Goal: Information Seeking & Learning: Learn about a topic

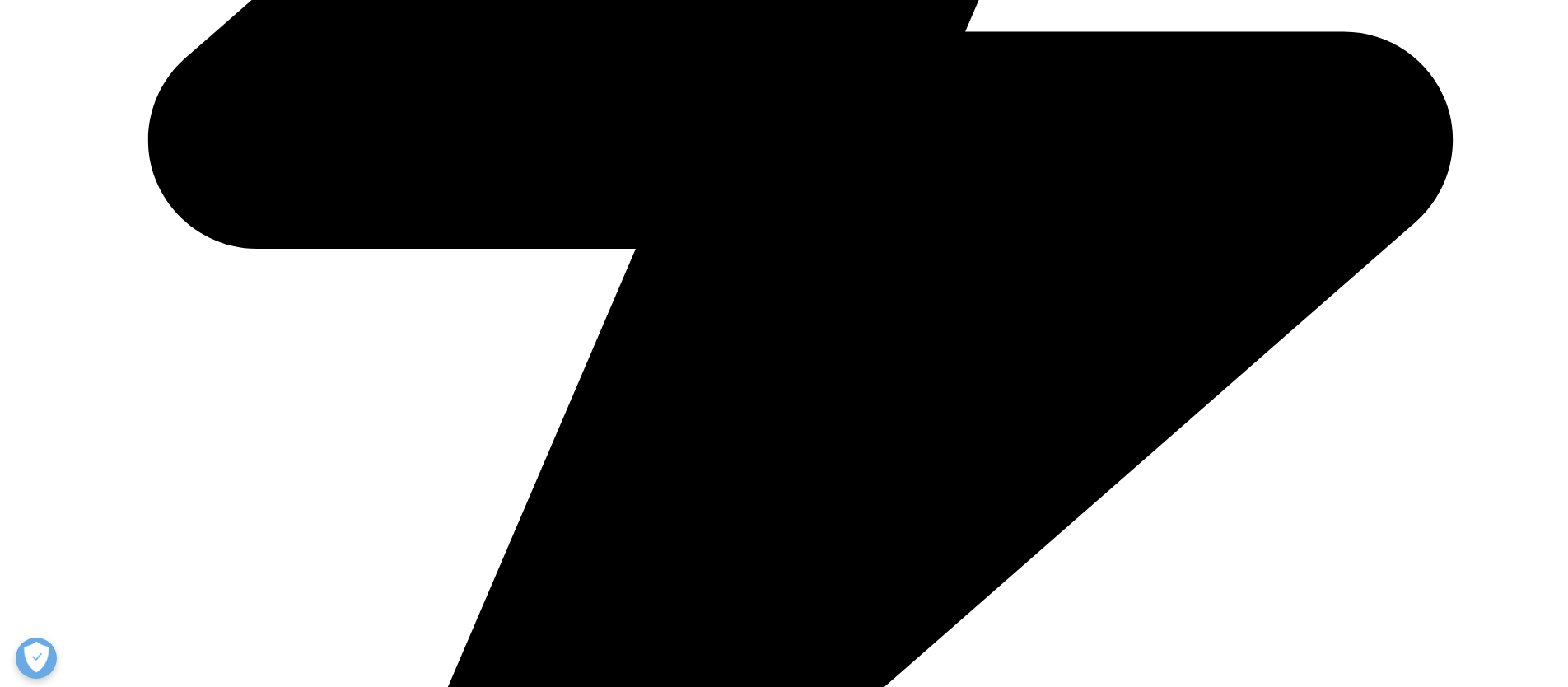
scroll to position [1058, 0]
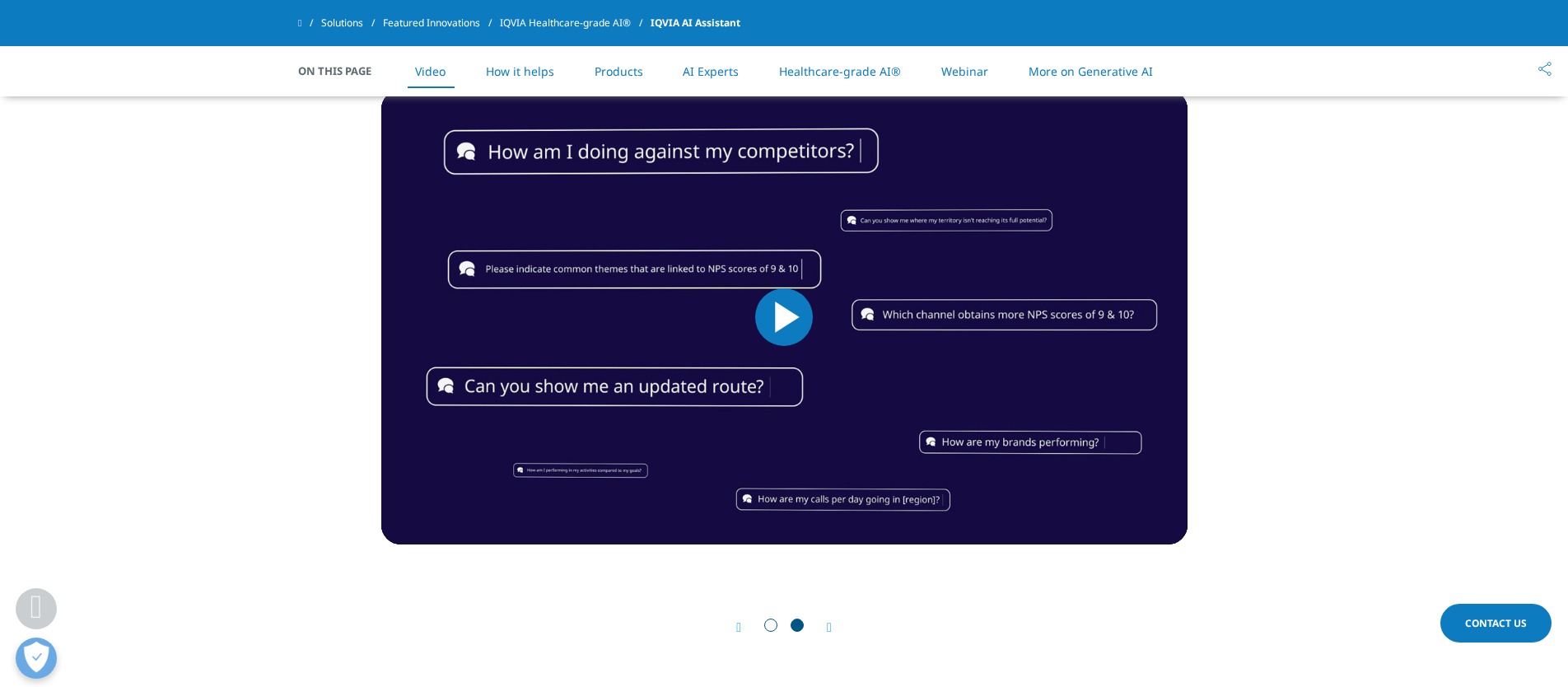
scroll to position [820, 0]
click at [890, 589] on div "Simply ask Video Player is loading. Play Video Play Skip Backward Skip Forward …" at bounding box center [784, 328] width 806 height 643
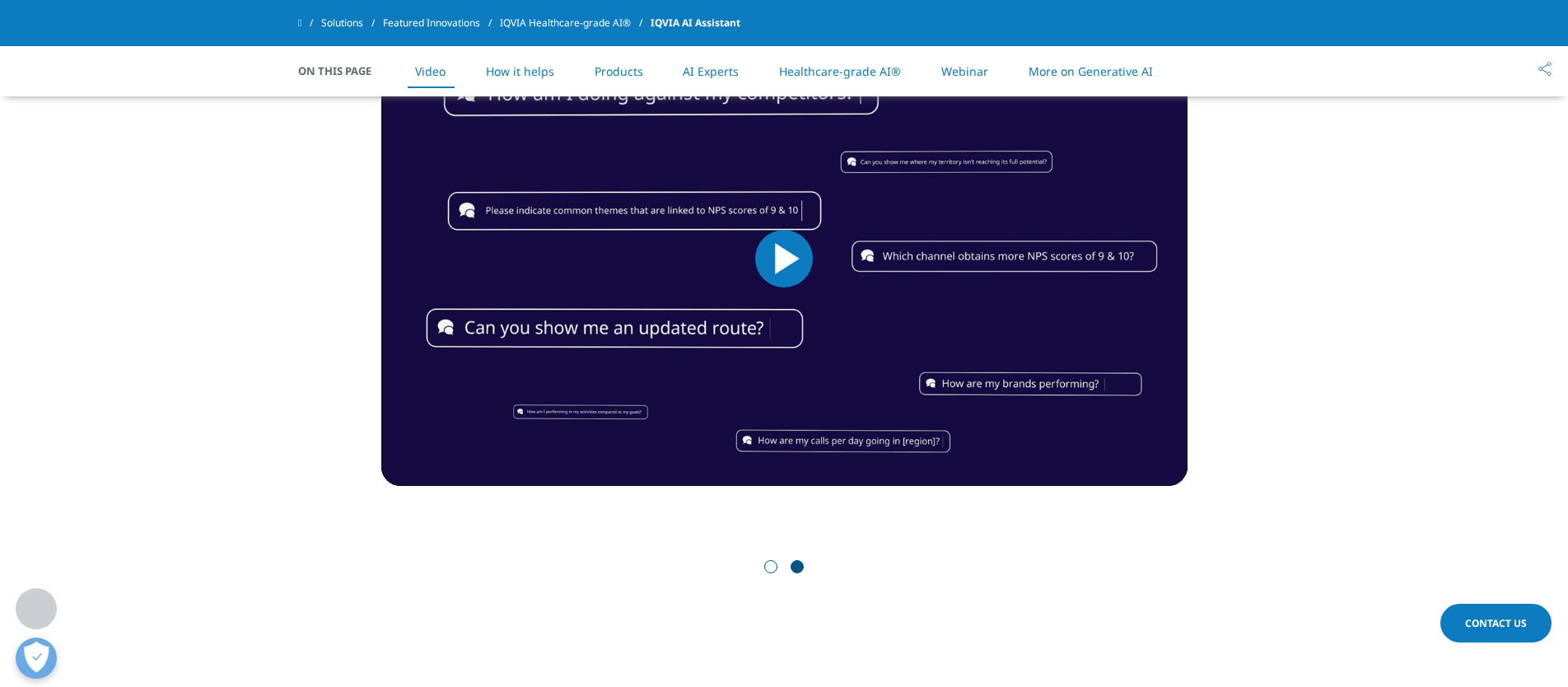
scroll to position [879, 0]
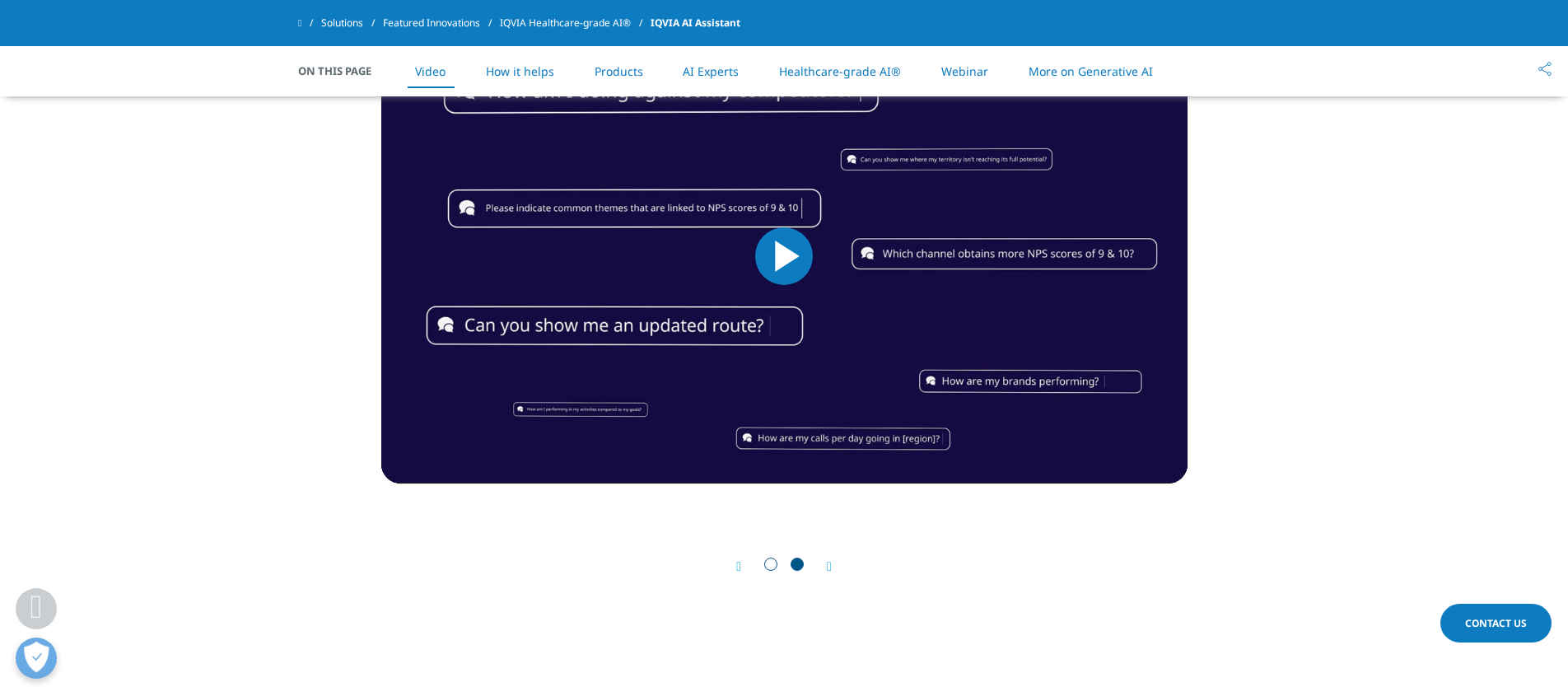
click at [831, 565] on icon "Next slide" at bounding box center [829, 567] width 4 height 13
click at [742, 561] on div "Prev" at bounding box center [747, 566] width 22 height 15
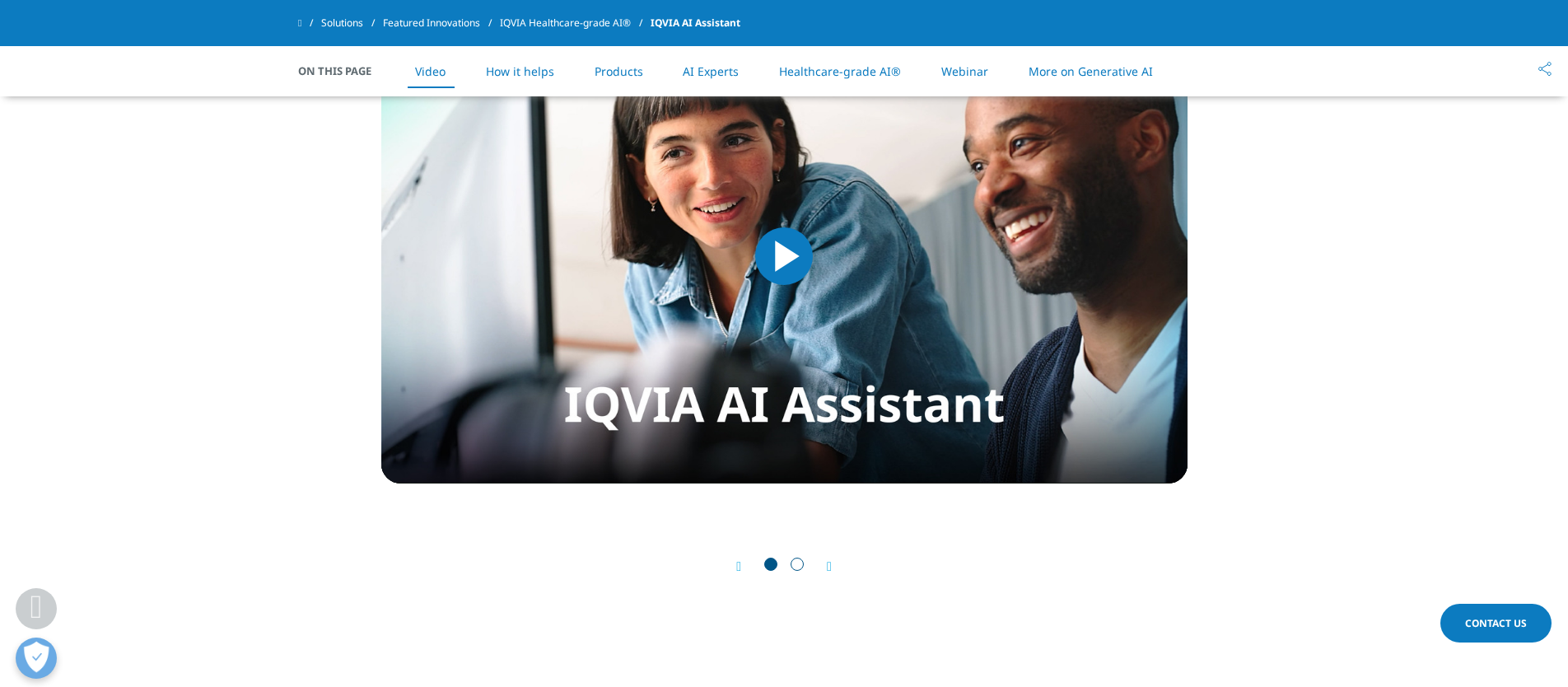
click at [832, 565] on icon "Next slide" at bounding box center [829, 567] width 4 height 13
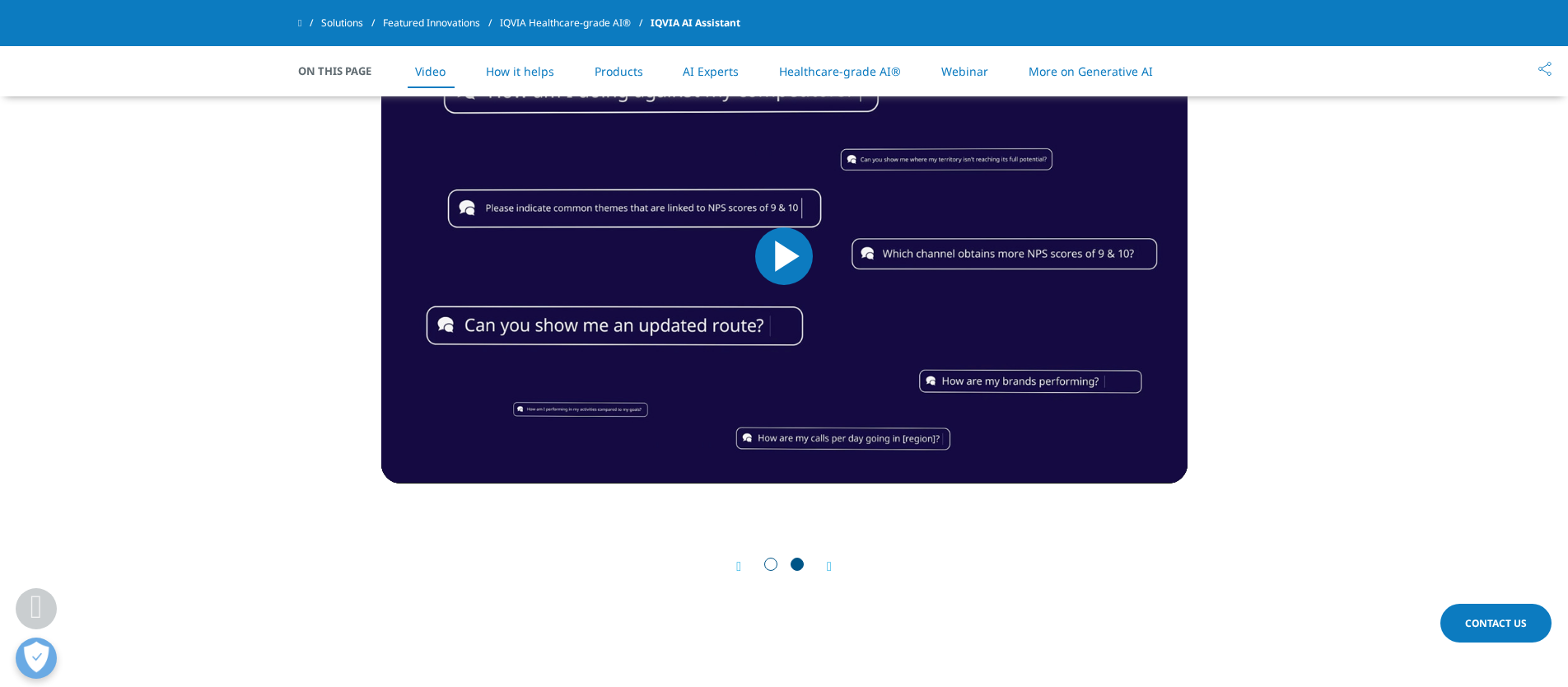
click at [832, 565] on icon "Next slide" at bounding box center [829, 567] width 4 height 13
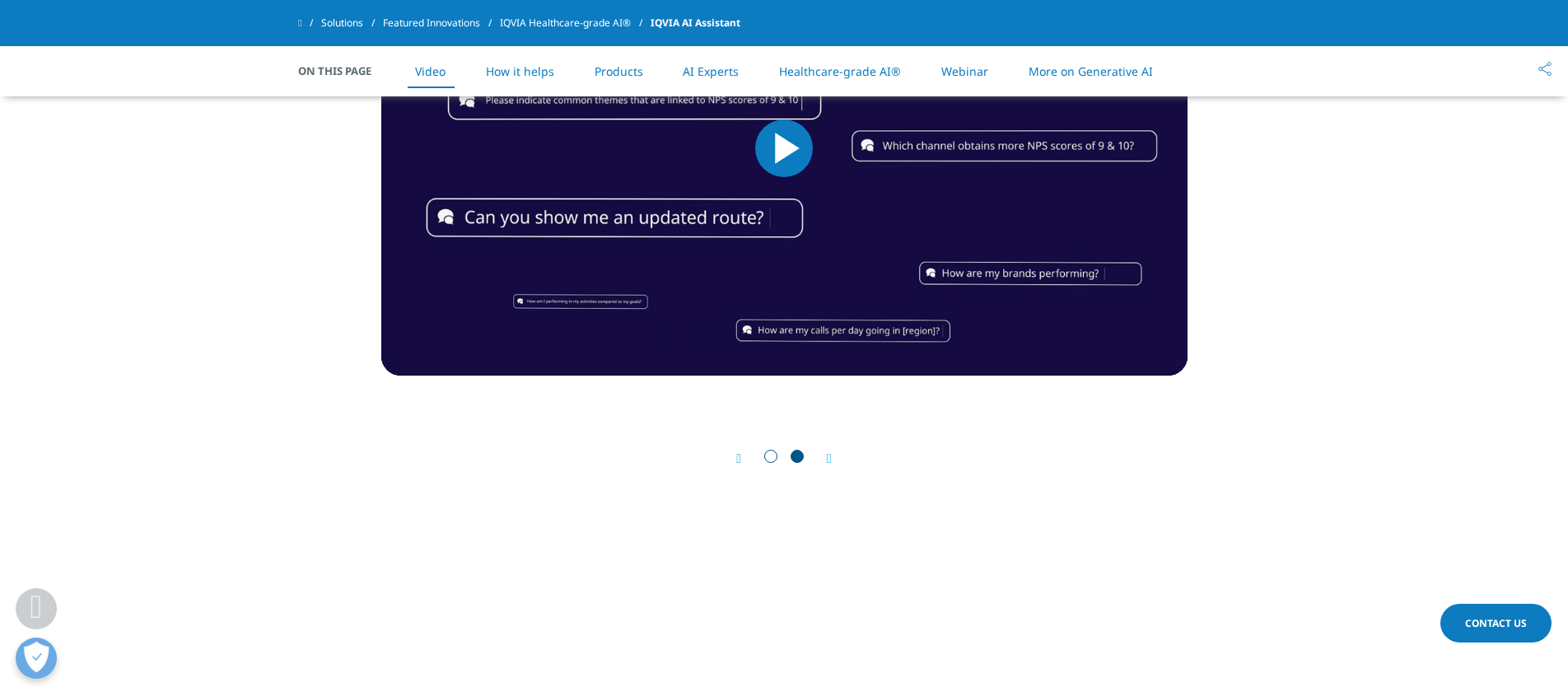
scroll to position [1016, 0]
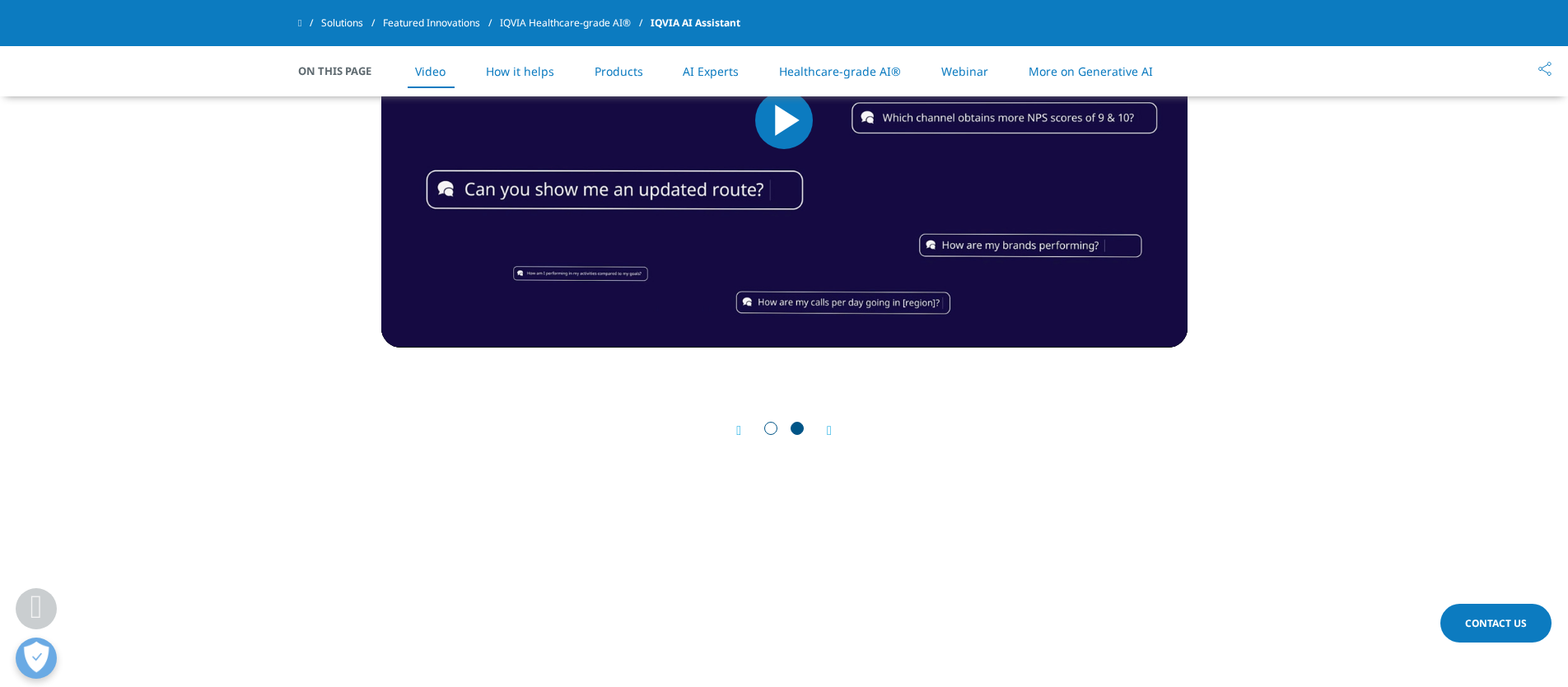
click at [832, 426] on icon "Next slide" at bounding box center [829, 431] width 4 height 13
click at [548, 73] on link "How it helps" at bounding box center [521, 71] width 68 height 15
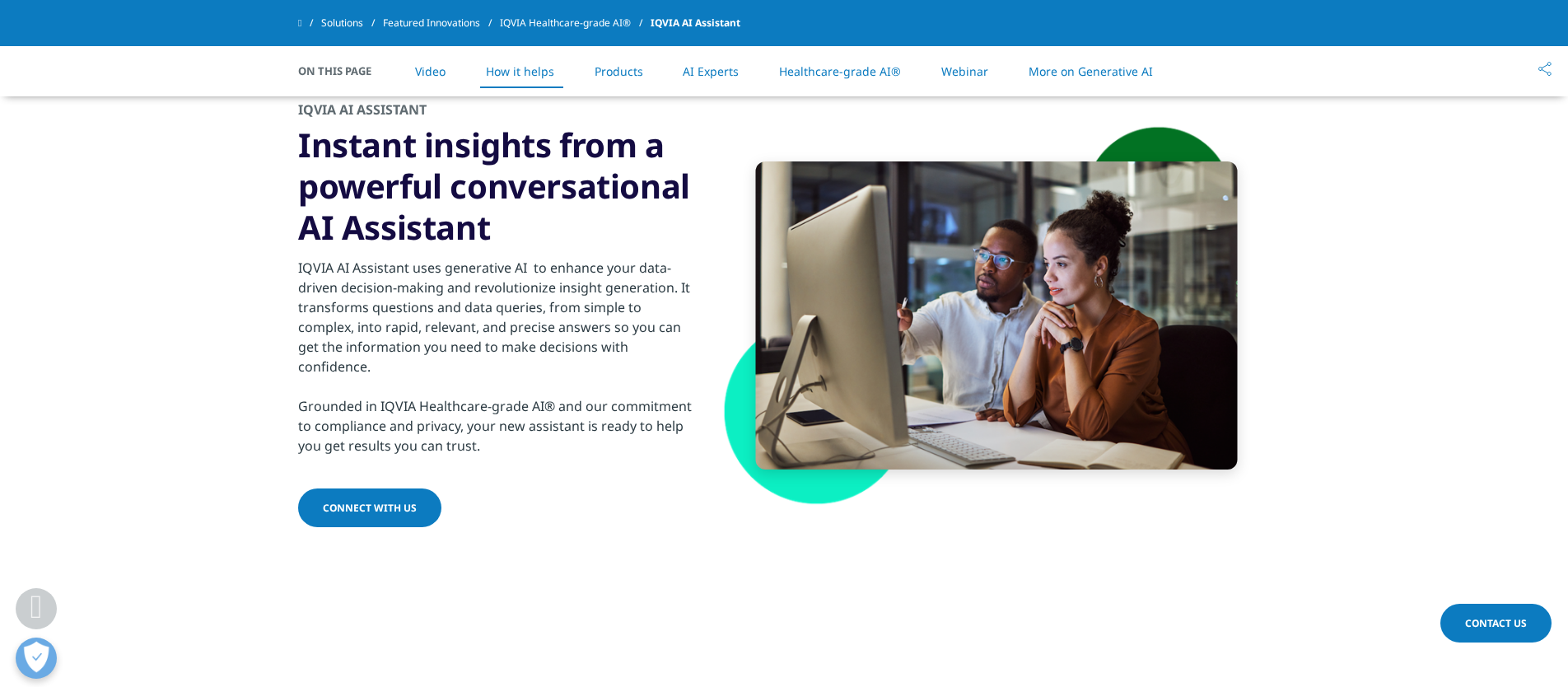
scroll to position [1494, 0]
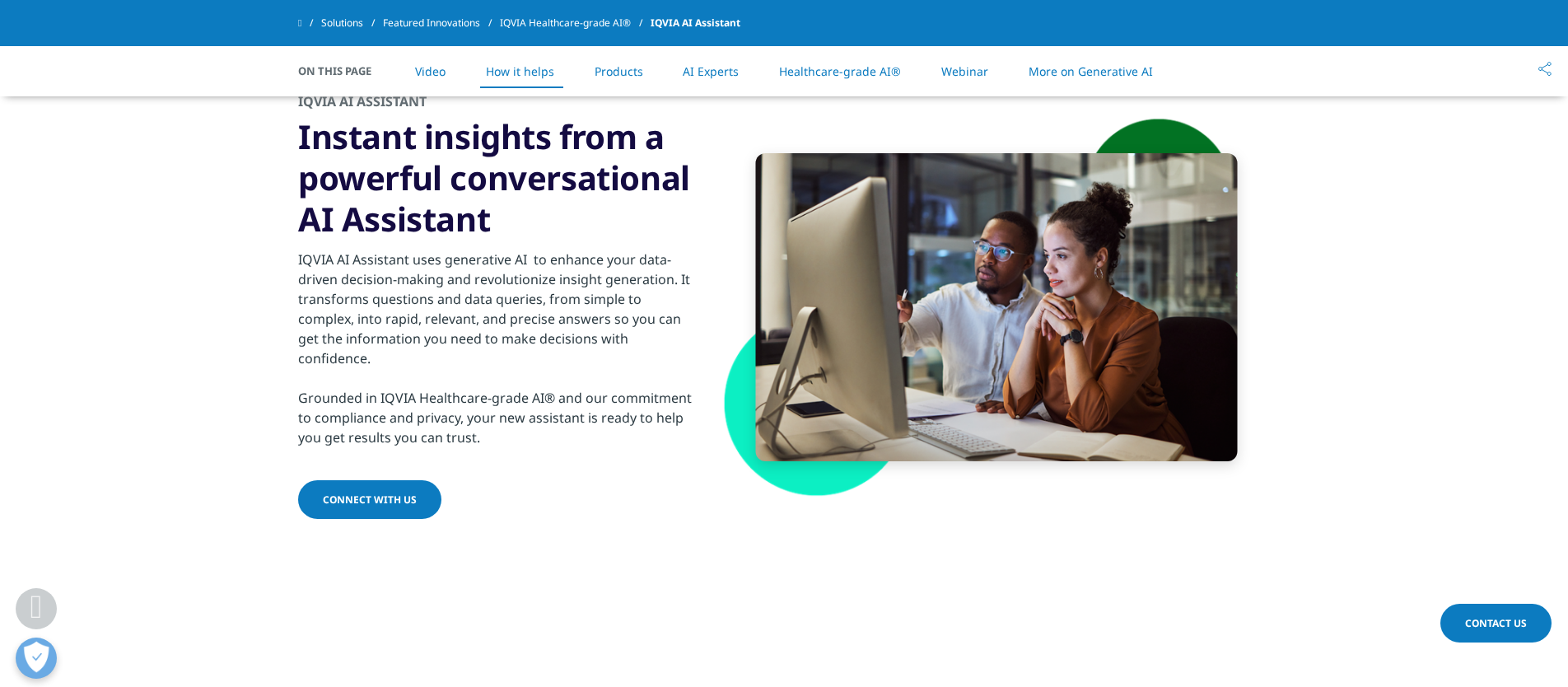
click at [624, 71] on link "Products" at bounding box center [619, 71] width 49 height 15
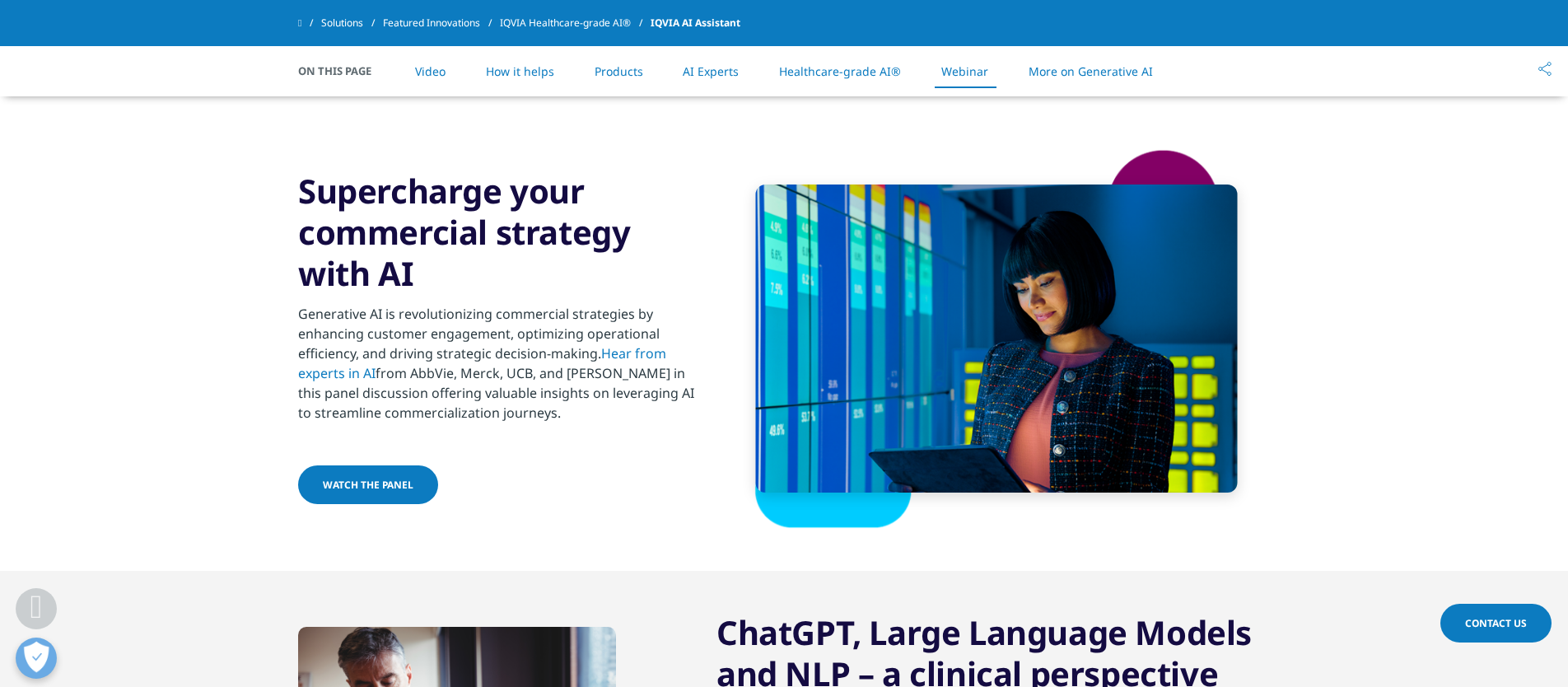
scroll to position [4060, 0]
